Goal: Information Seeking & Learning: Learn about a topic

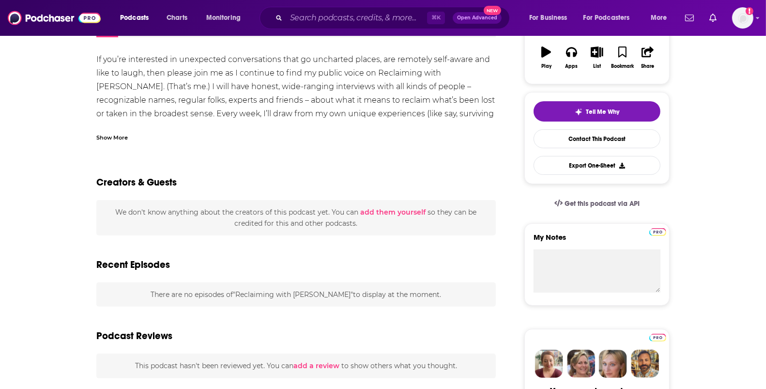
click at [147, 138] on div "Show More" at bounding box center [295, 133] width 399 height 16
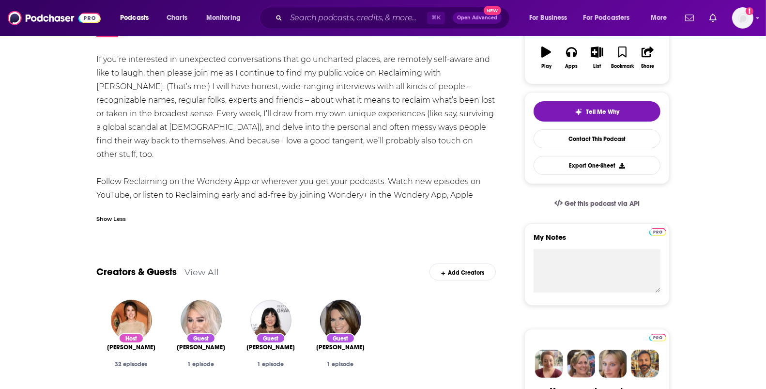
scroll to position [69, 0]
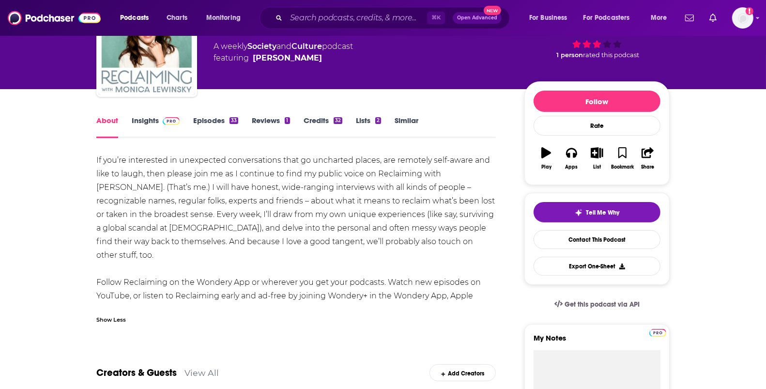
click at [148, 126] on link "Insights" at bounding box center [156, 127] width 48 height 22
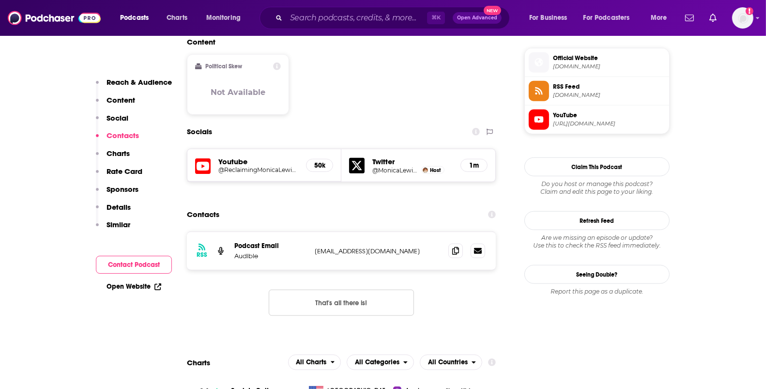
scroll to position [843, 0]
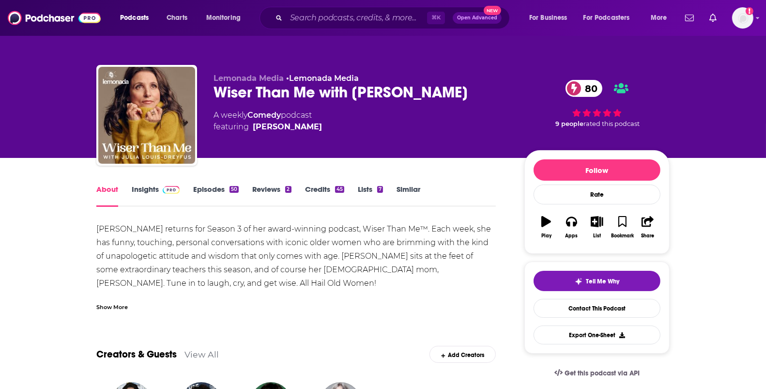
click at [148, 187] on link "Insights" at bounding box center [156, 195] width 48 height 22
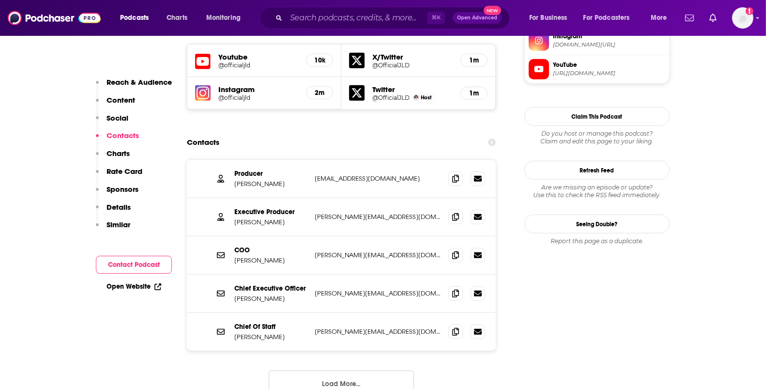
scroll to position [883, 0]
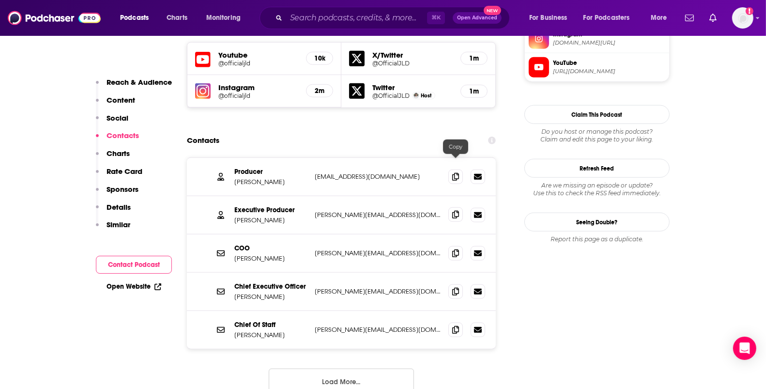
click at [458, 211] on icon at bounding box center [455, 215] width 7 height 8
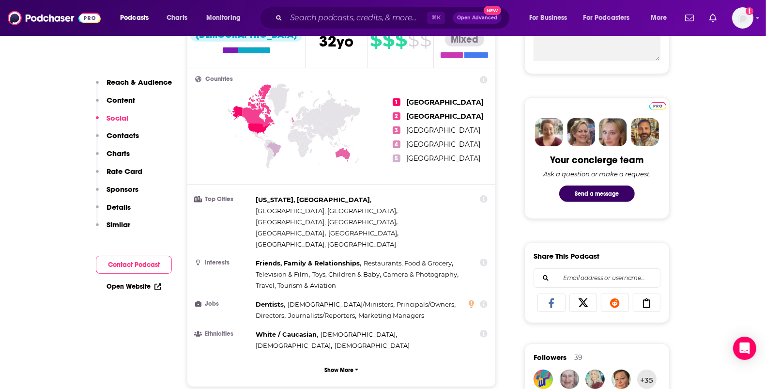
scroll to position [349, 0]
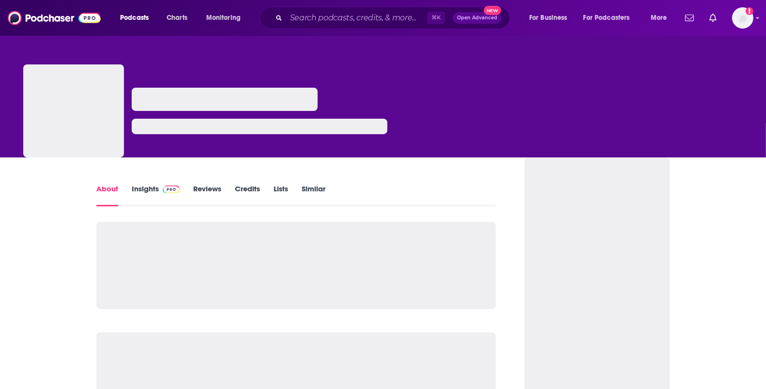
click at [143, 195] on link "Insights" at bounding box center [156, 195] width 48 height 22
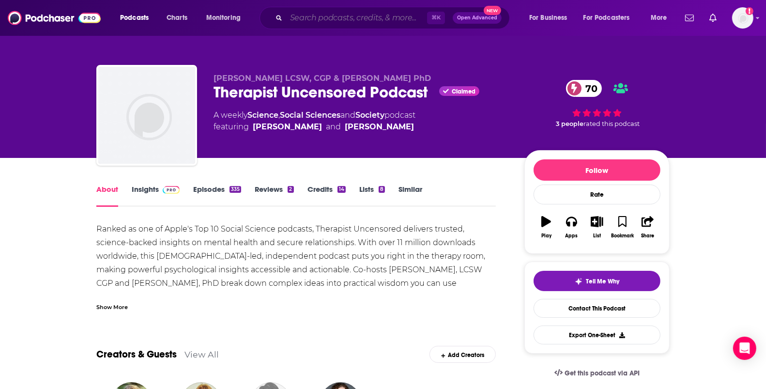
click at [306, 21] on input "Search podcasts, credits, & more..." at bounding box center [356, 17] width 141 height 15
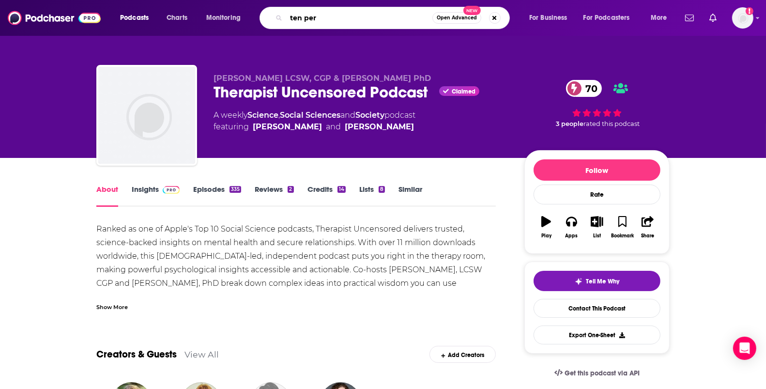
type input "ten per"
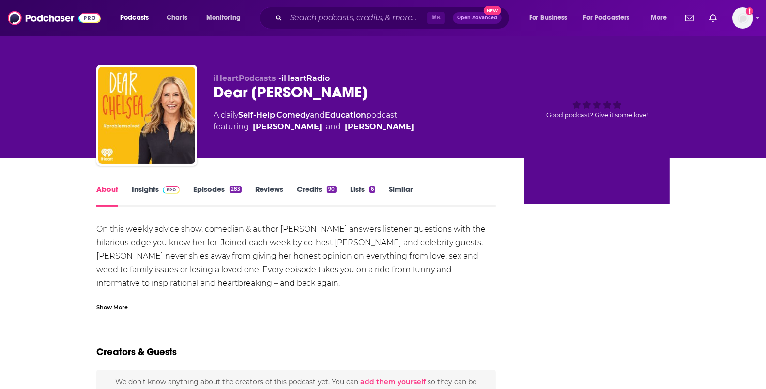
click at [150, 192] on link "Insights" at bounding box center [156, 195] width 48 height 22
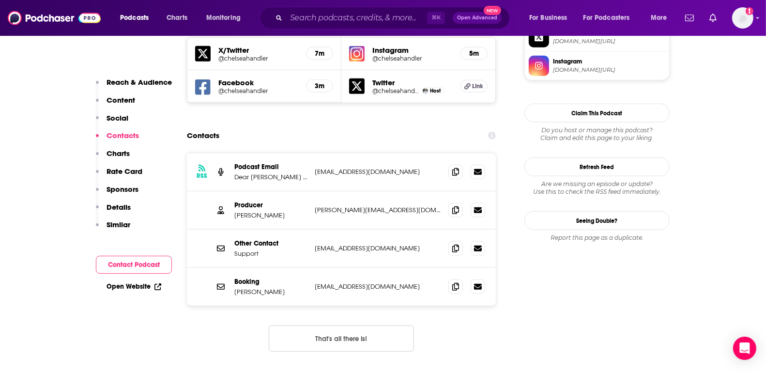
scroll to position [888, 0]
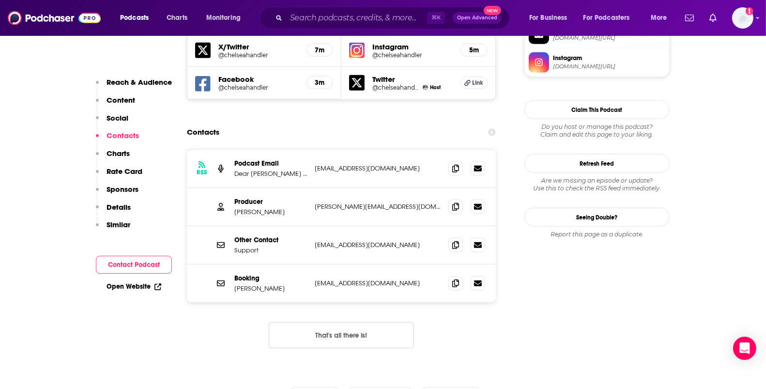
click at [341, 16] on input "Search podcasts, credits, & more..." at bounding box center [356, 17] width 141 height 15
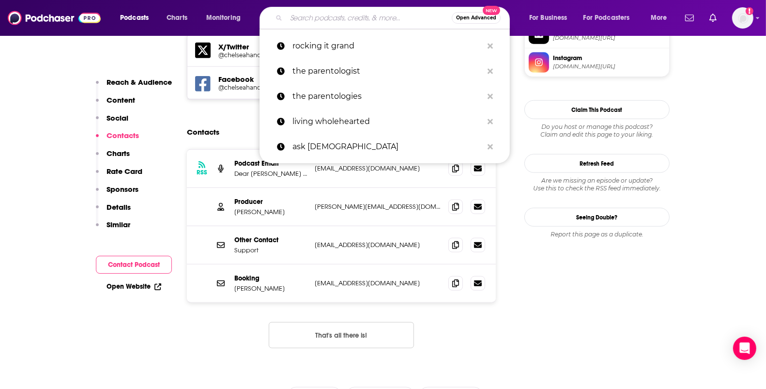
paste input "The Great Creators with Guy Raz"
type input "The Great Creators with Guy Raz"
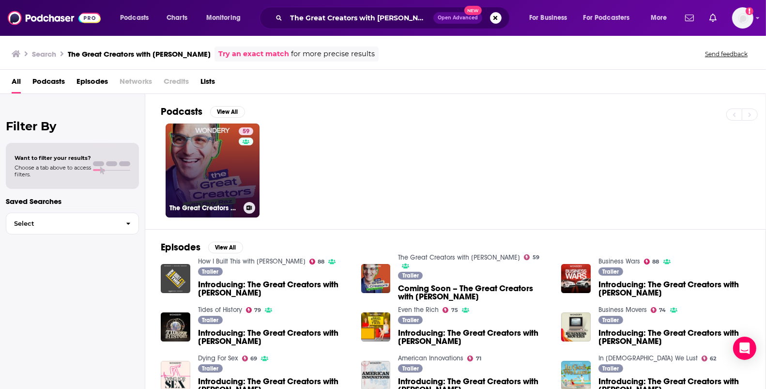
click at [214, 162] on link "59 The Great Creators with Guy Raz" at bounding box center [213, 170] width 94 height 94
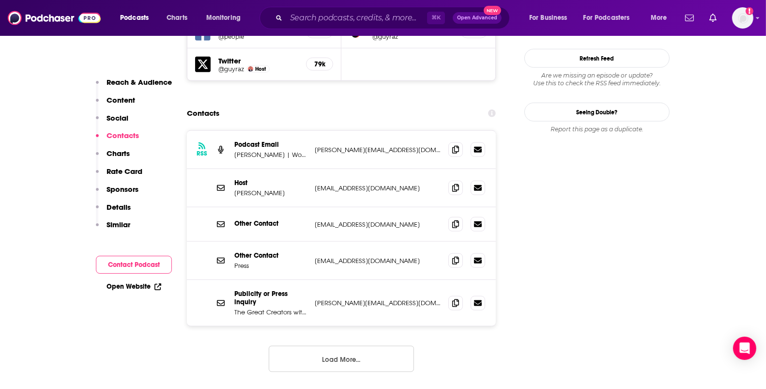
scroll to position [1039, 0]
